Goal: Find specific page/section: Find specific page/section

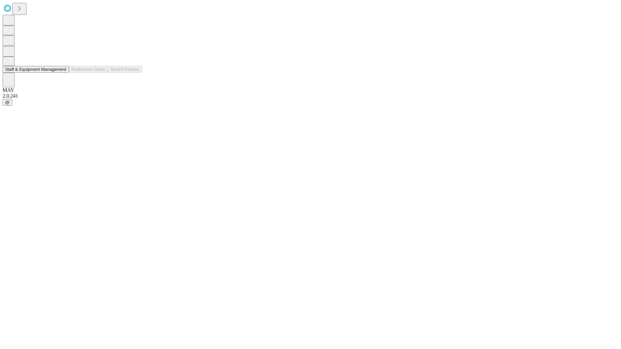
click at [62, 73] on button "Staff & Equipment Management" at bounding box center [36, 69] width 66 height 7
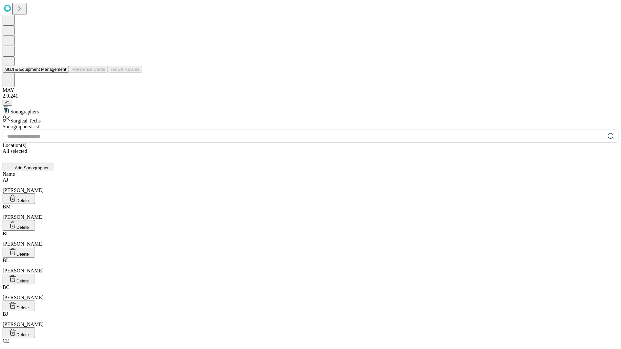
click at [62, 73] on button "Staff & Equipment Management" at bounding box center [36, 69] width 66 height 7
